Goal: Check status: Check status

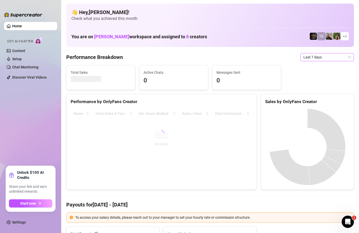
click at [352, 57] on div "Last 7 days" at bounding box center [327, 57] width 54 height 8
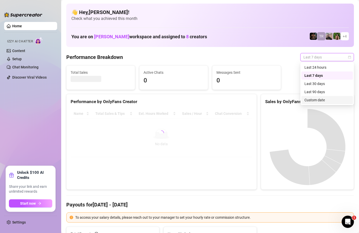
click at [313, 104] on div "Custom date" at bounding box center [327, 100] width 52 height 8
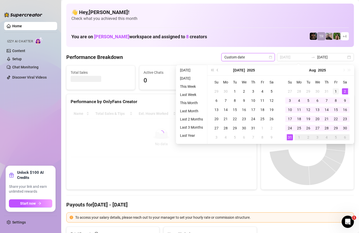
type input "[DATE]"
click at [336, 91] on div "1" at bounding box center [336, 91] width 6 height 6
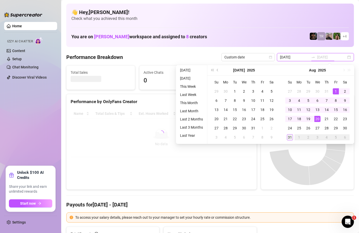
type input "[DATE]"
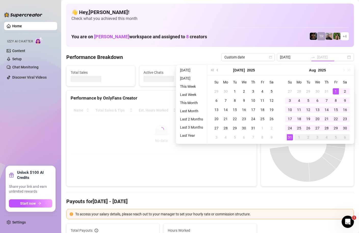
click at [291, 137] on div "31" at bounding box center [290, 137] width 6 height 6
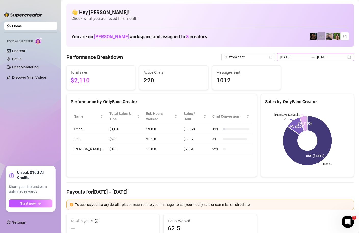
click at [348, 58] on div "[DATE] [DATE]" at bounding box center [315, 57] width 77 height 8
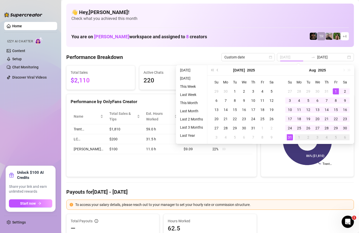
click at [336, 90] on div "1" at bounding box center [336, 91] width 6 height 6
type input "[DATE]"
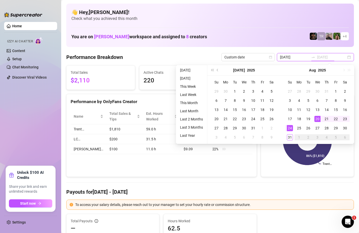
type input "[DATE]"
click at [289, 138] on div "31" at bounding box center [290, 137] width 6 height 6
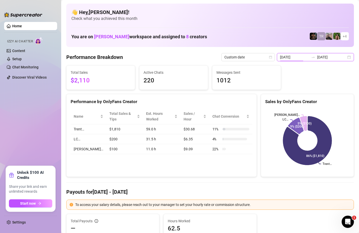
click at [303, 56] on input "[DATE]" at bounding box center [294, 57] width 29 height 6
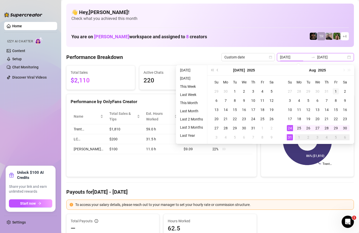
type input "[DATE]"
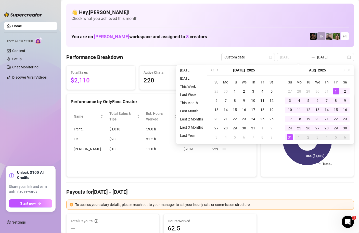
click at [334, 91] on div "1" at bounding box center [336, 91] width 6 height 6
click at [338, 58] on input "[DATE]" at bounding box center [331, 57] width 29 height 6
type input "[DATE]"
click at [289, 140] on div "31" at bounding box center [290, 137] width 6 height 6
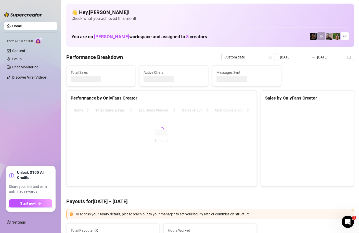
type input "[DATE]"
